Goal: Information Seeking & Learning: Learn about a topic

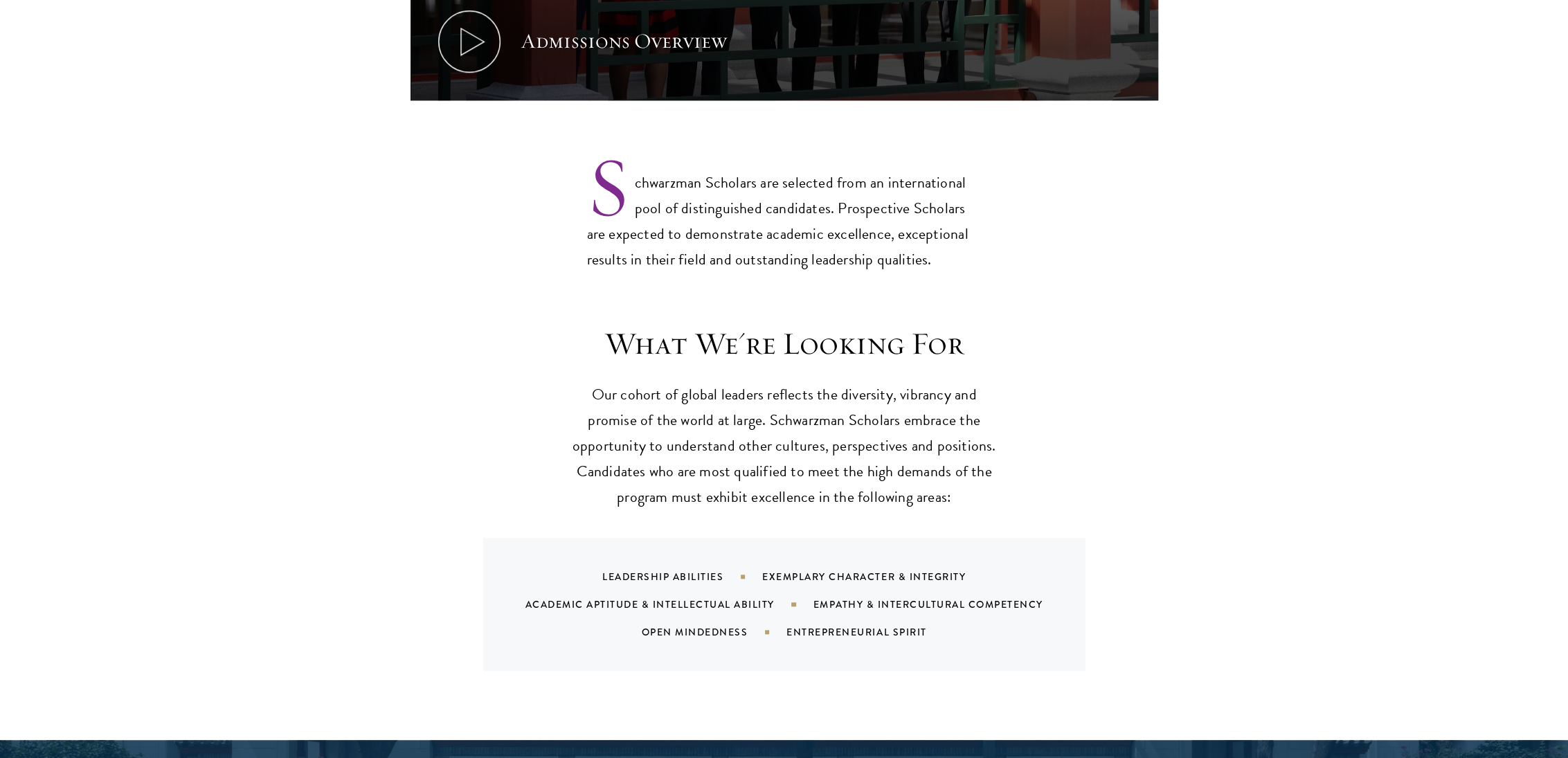
scroll to position [1177, 0]
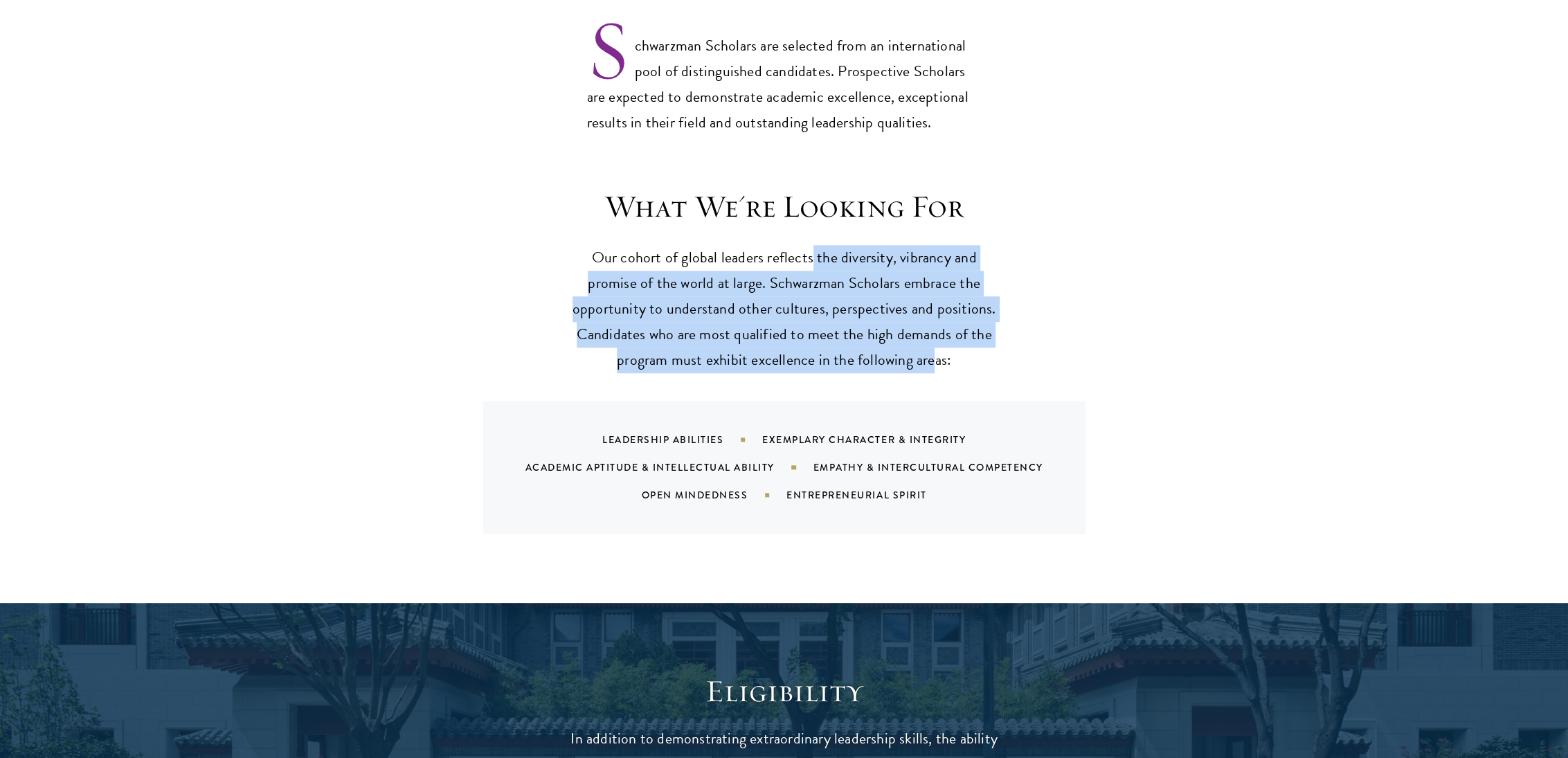
drag, startPoint x: 814, startPoint y: 237, endPoint x: 931, endPoint y: 328, distance: 148.2
click at [931, 328] on p "Our cohort of global leaders reflects the diversity, vibrancy and promise of th…" at bounding box center [784, 309] width 429 height 128
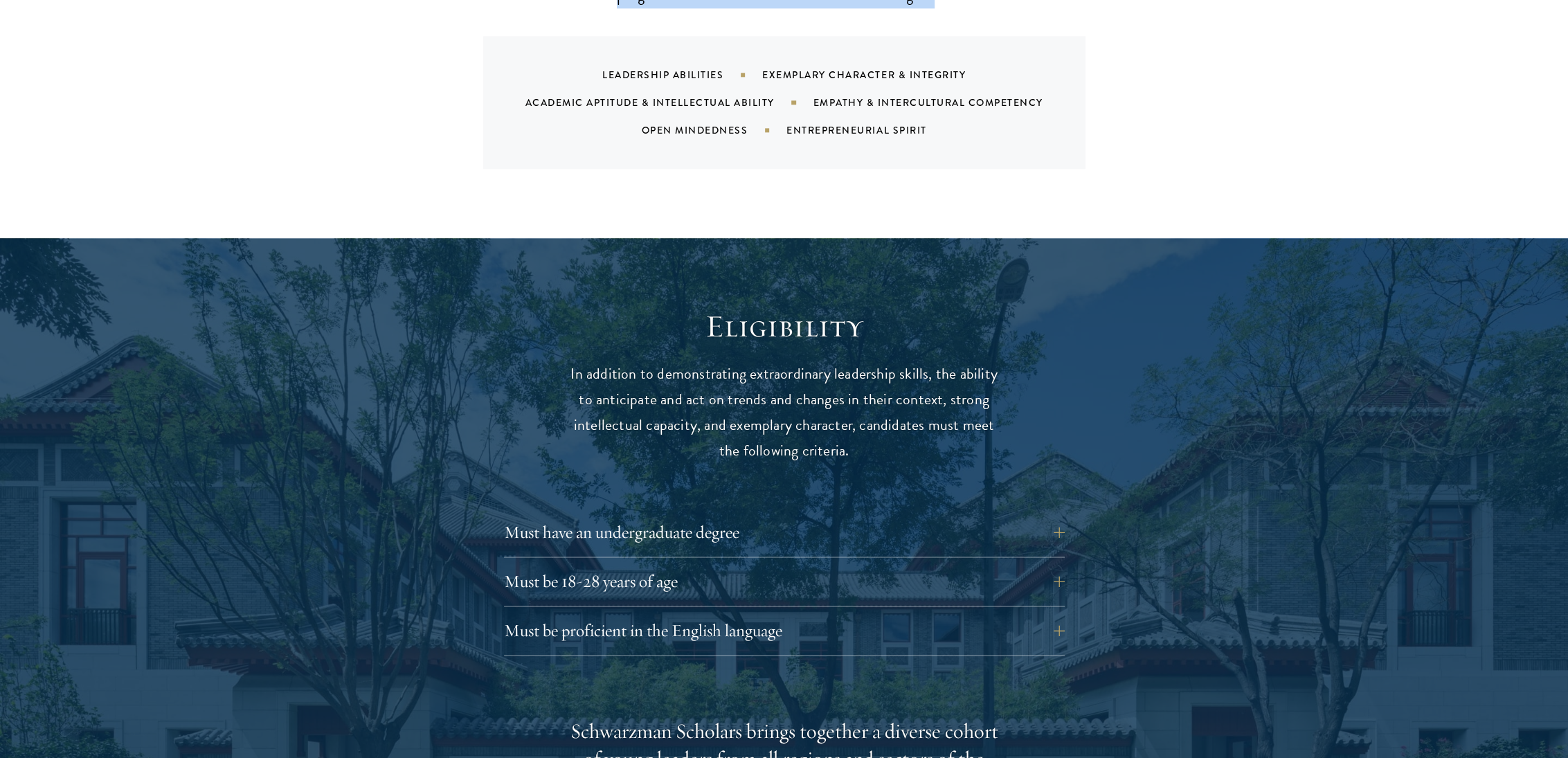
scroll to position [1592, 0]
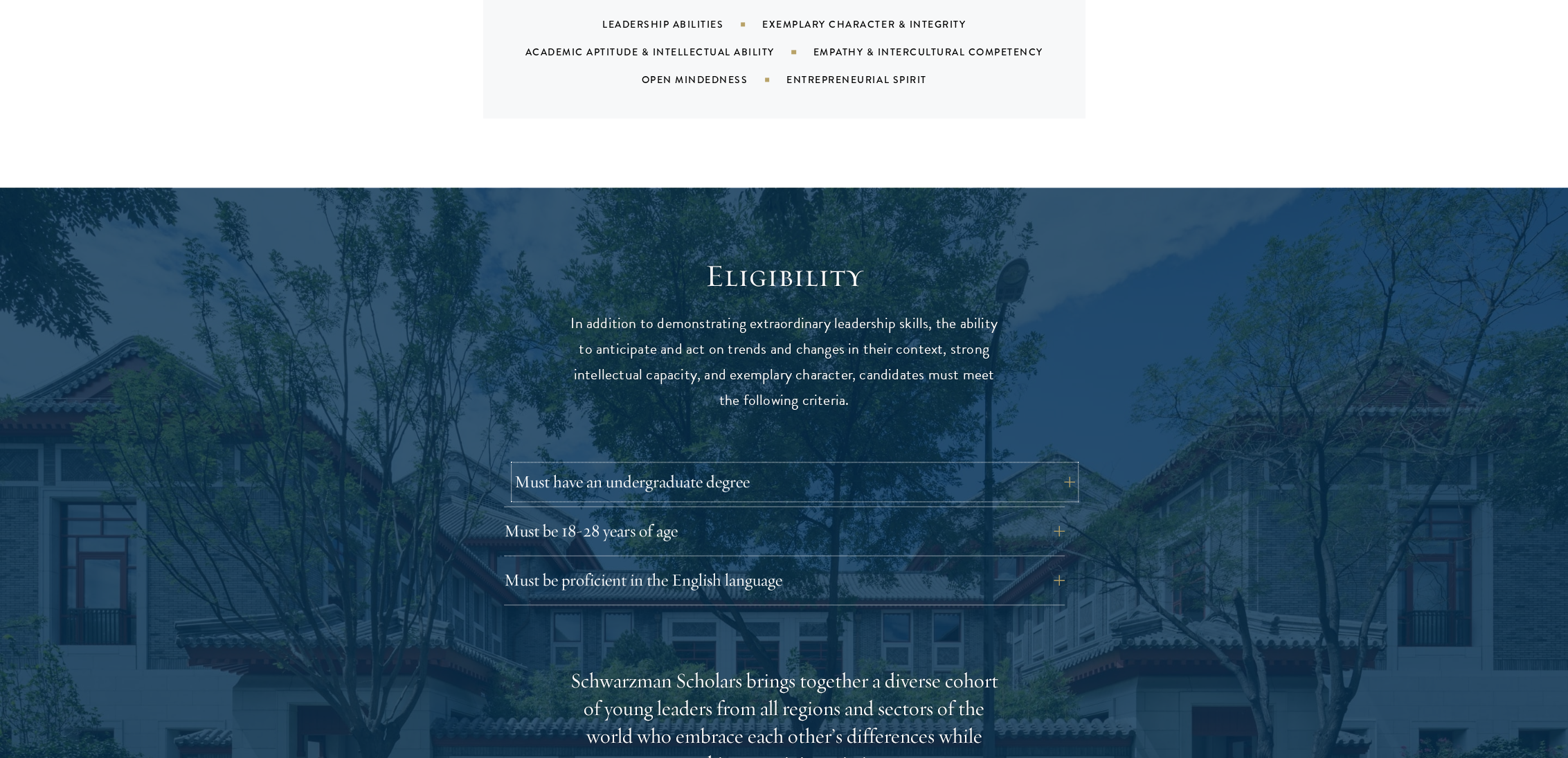
click at [970, 466] on button "Must have an undergraduate degree" at bounding box center [795, 482] width 561 height 33
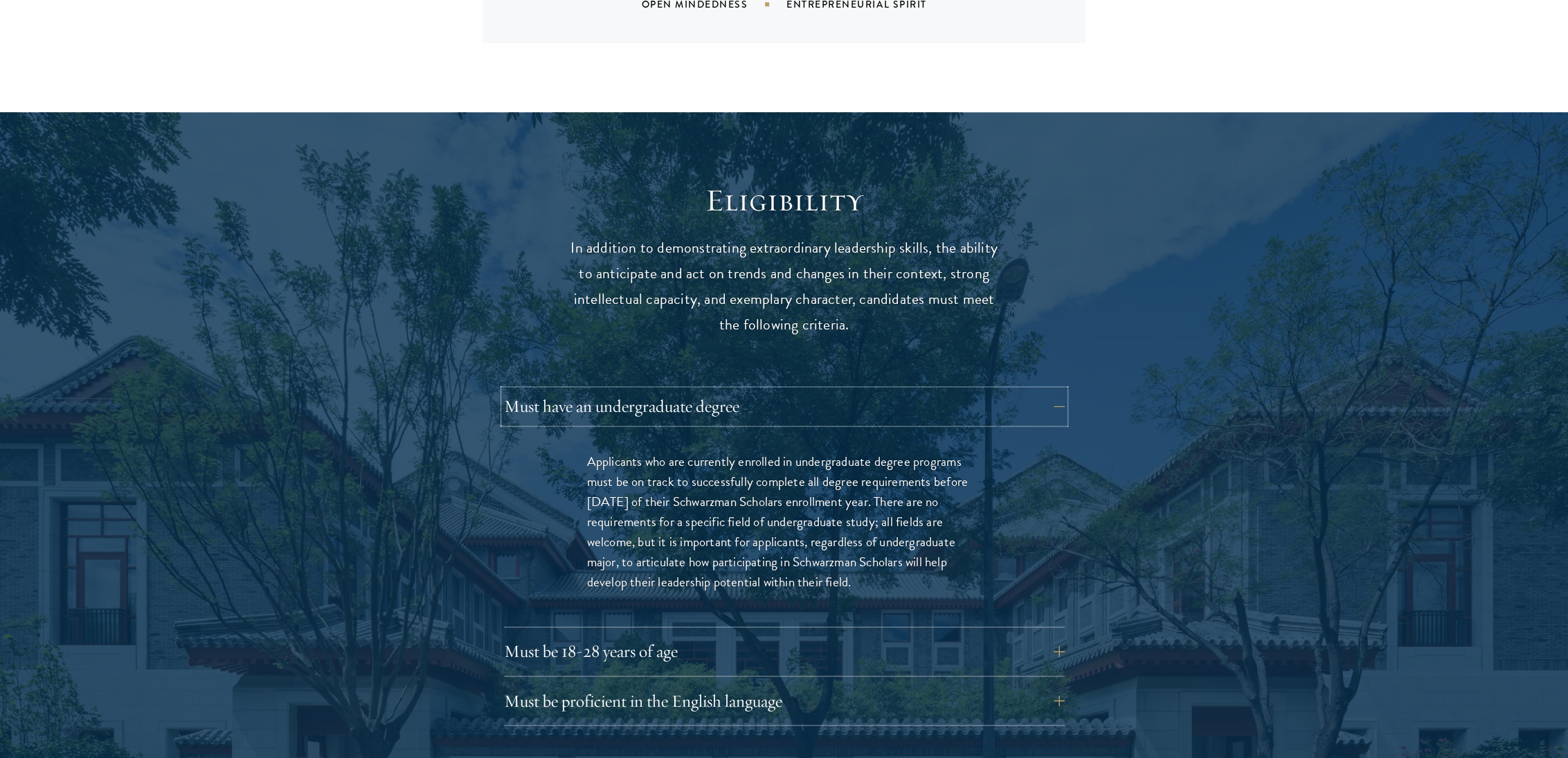
scroll to position [1731, 0]
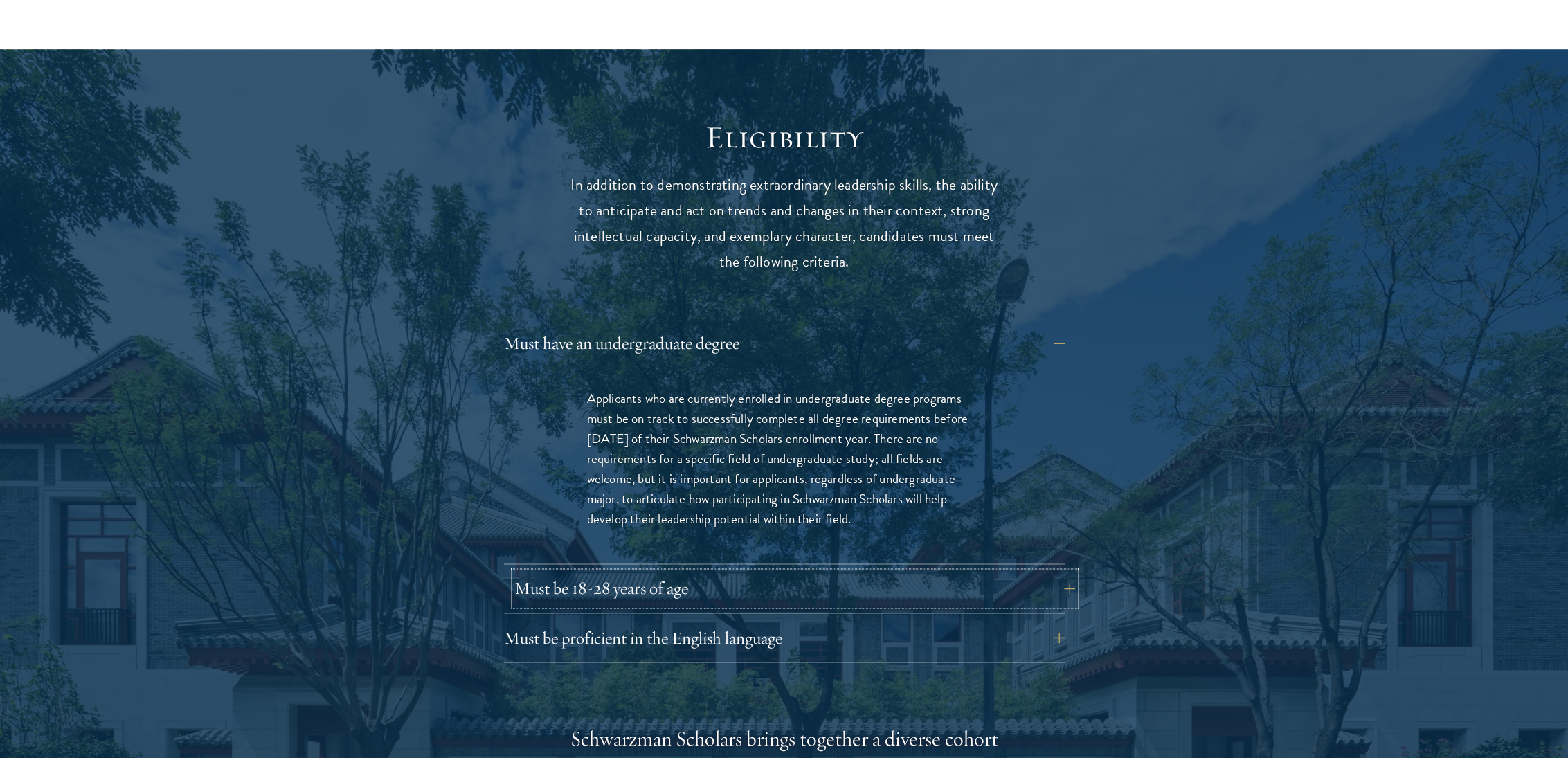
click at [960, 572] on button "Must be 18-28 years of age" at bounding box center [795, 588] width 561 height 33
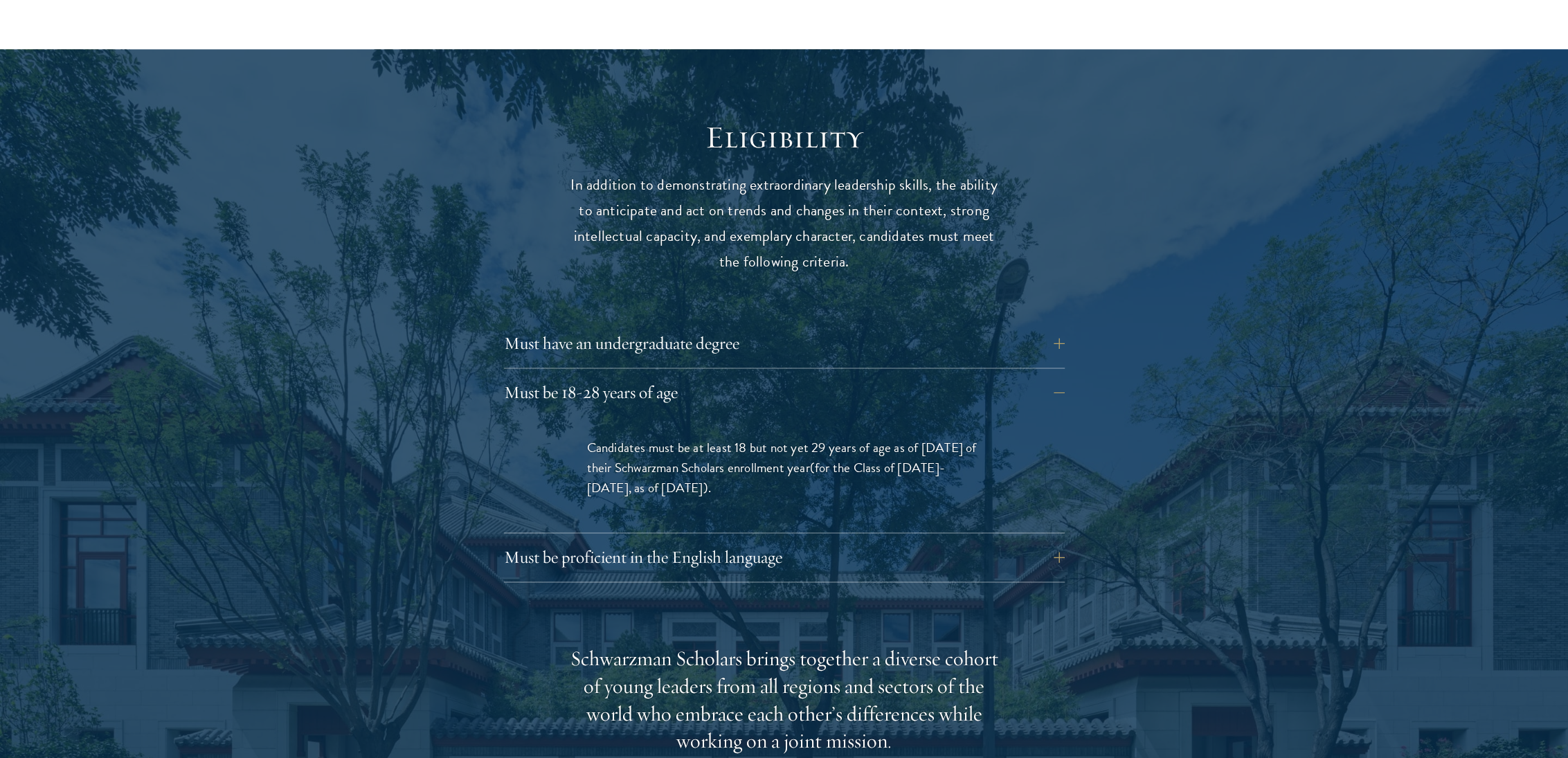
click at [1006, 501] on div "Candidates must be at least 18 but not yet 29 years of age as of [DATE] of thei…" at bounding box center [784, 475] width 478 height 116
click at [996, 541] on button "Must be proficient in the English language" at bounding box center [795, 558] width 561 height 33
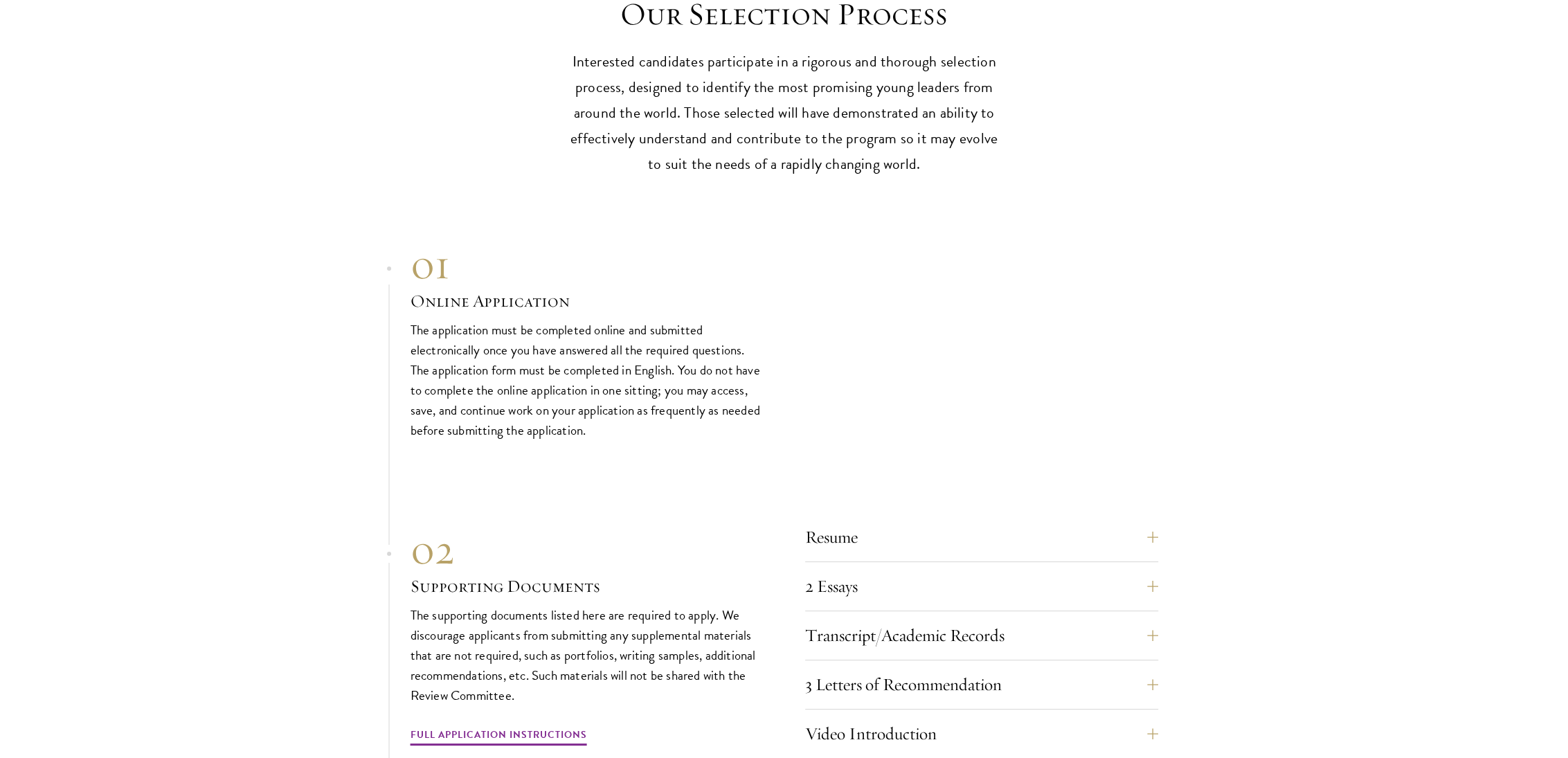
scroll to position [4848, 0]
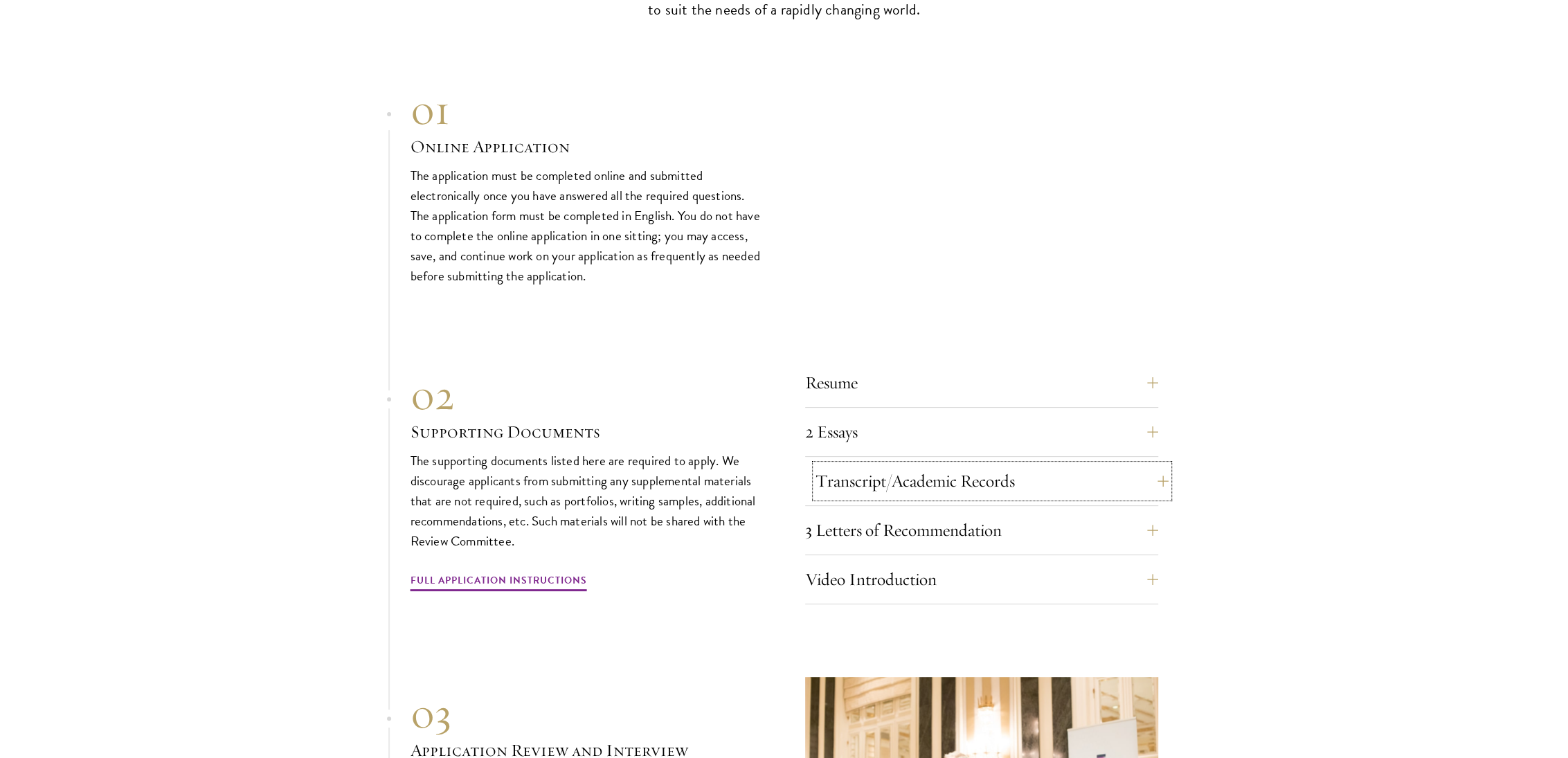
click at [974, 465] on button "Transcript/Academic Records" at bounding box center [992, 481] width 353 height 33
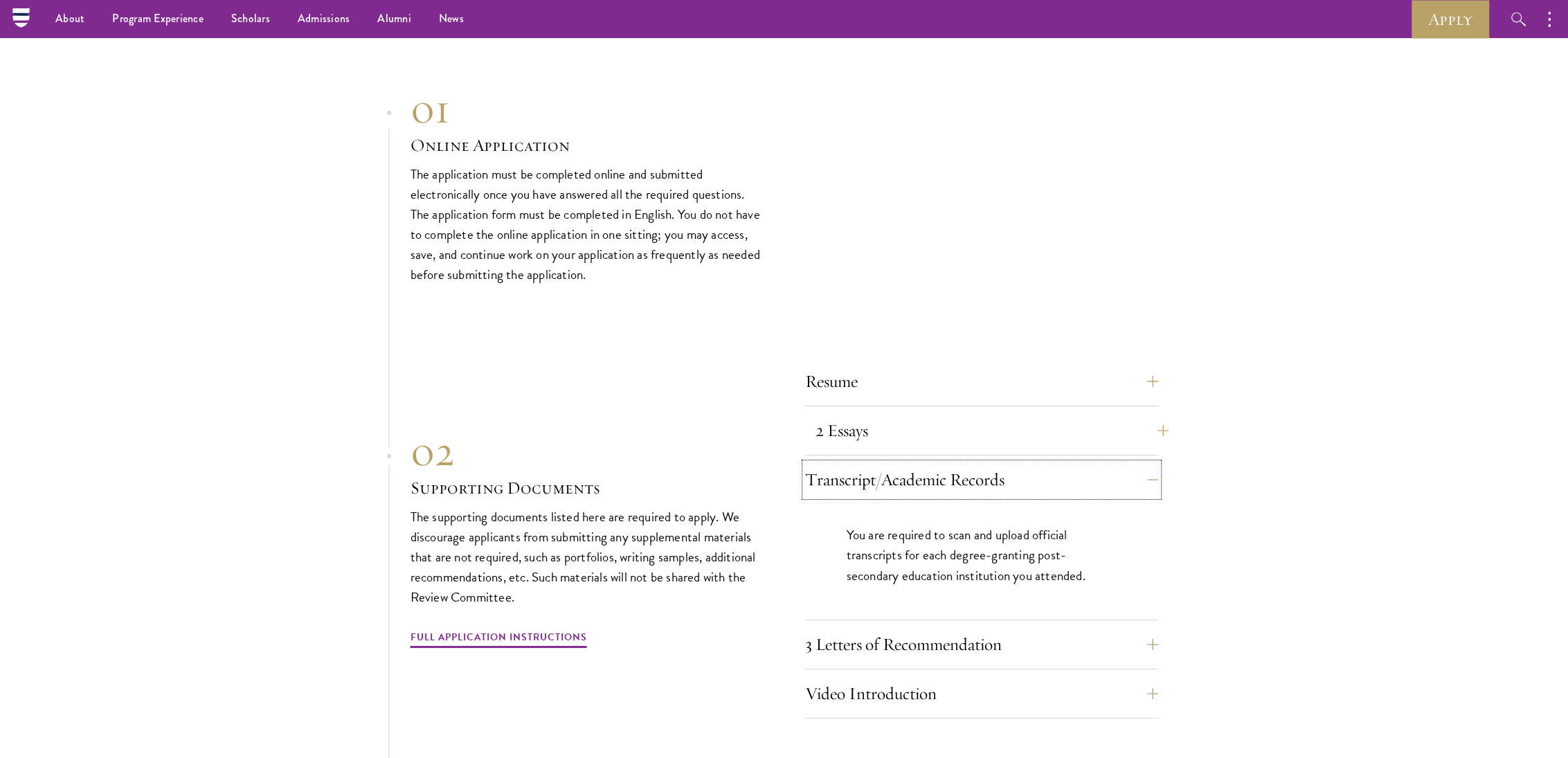
scroll to position [4476, 0]
click at [1128, 416] on button "2 Essays" at bounding box center [992, 433] width 353 height 33
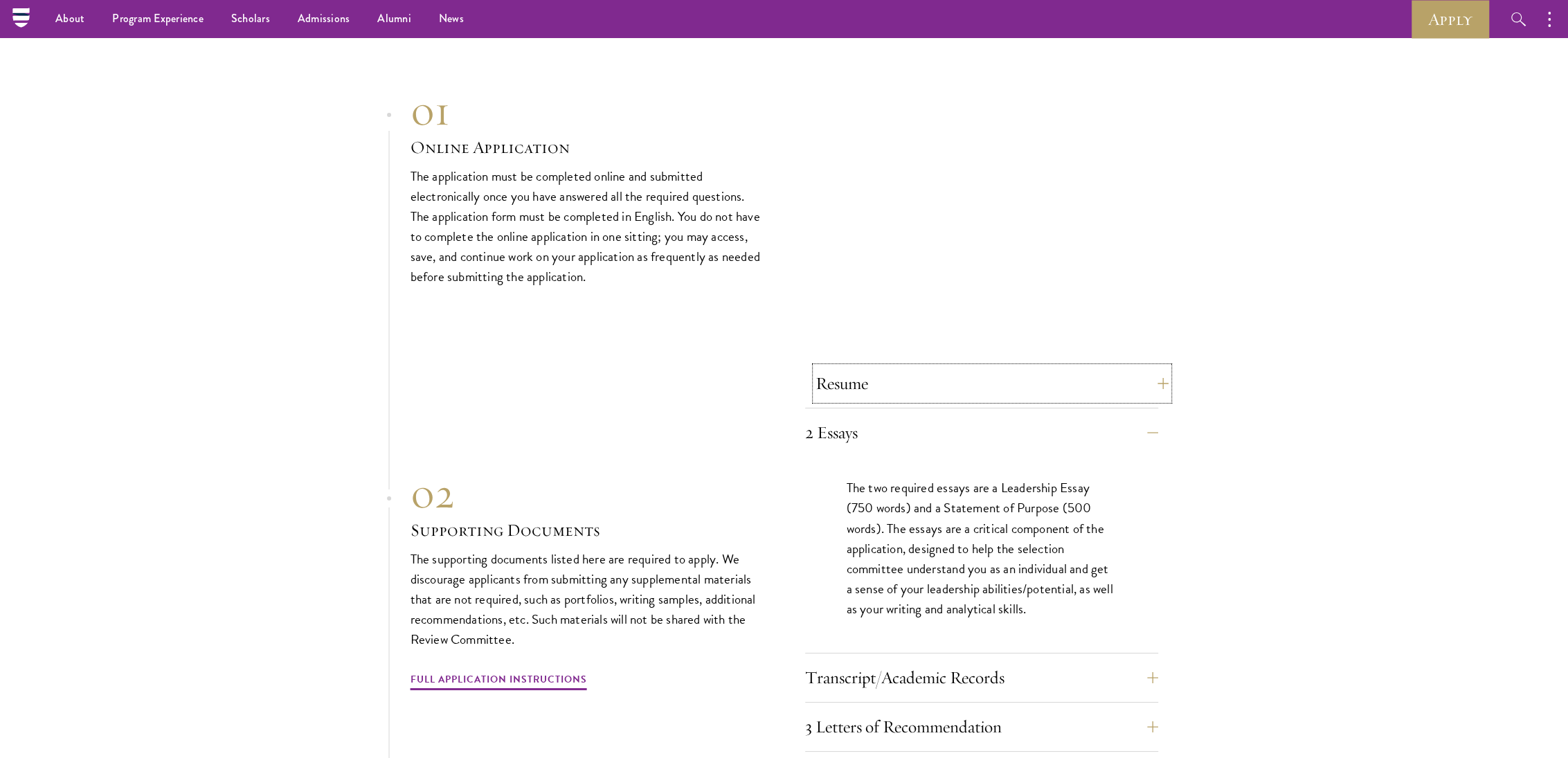
click at [1136, 372] on button "Resume" at bounding box center [992, 384] width 353 height 33
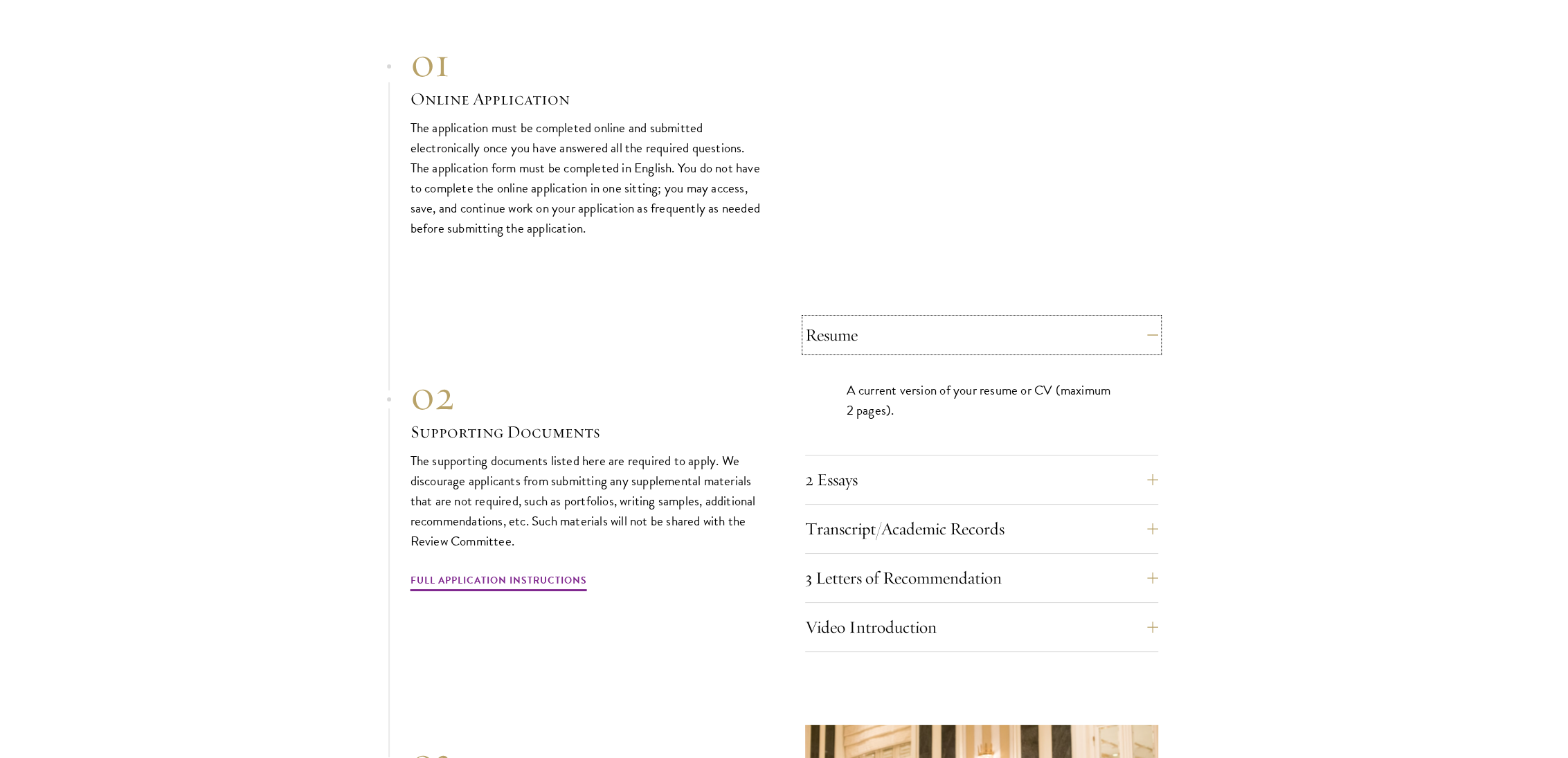
scroll to position [4545, 0]
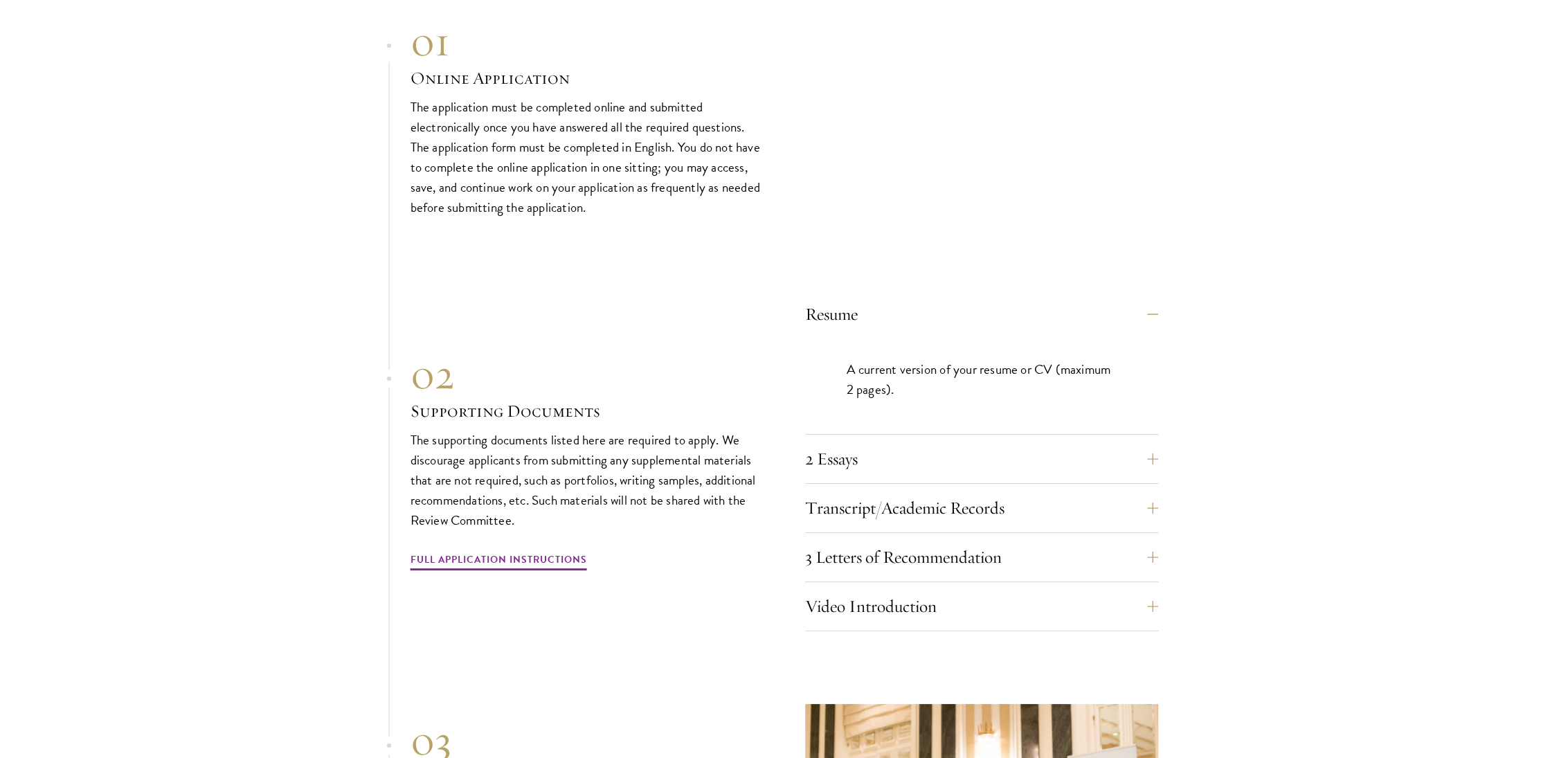
click at [1154, 565] on div "3 Letters of Recommendation Recommenders should know you well and be able to sp…" at bounding box center [982, 561] width 353 height 41
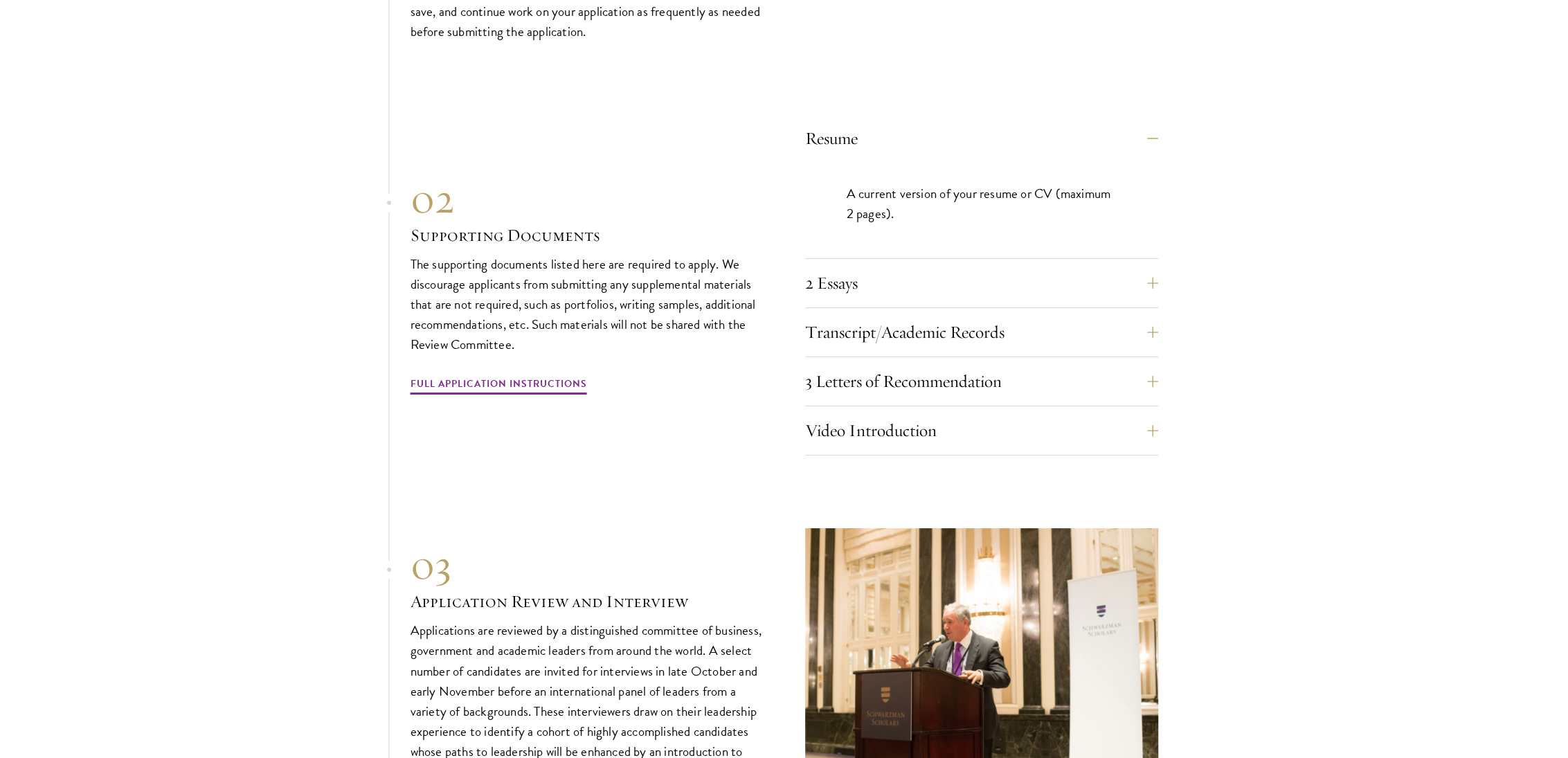
scroll to position [4891, 0]
